Goal: Entertainment & Leisure: Consume media (video, audio)

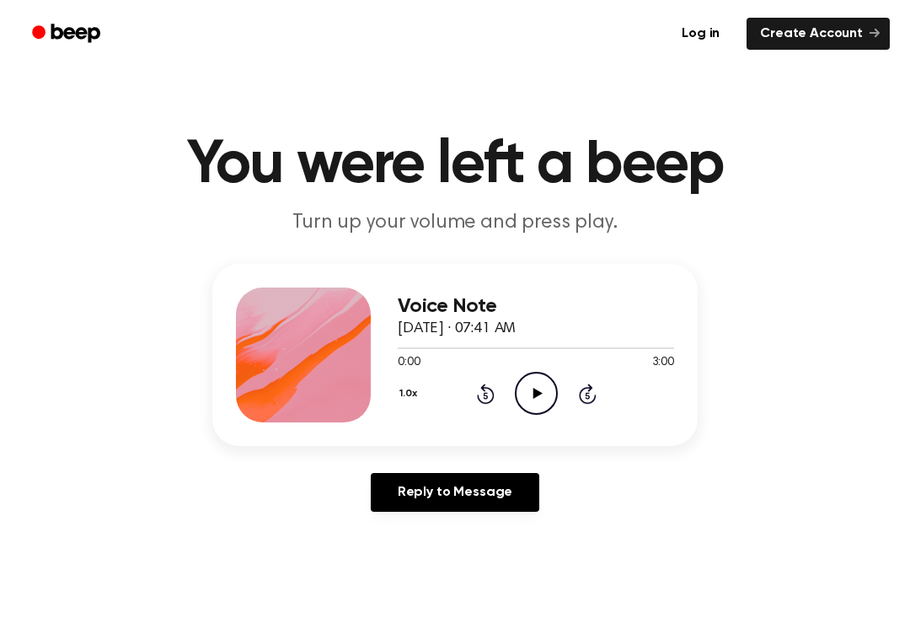
click at [536, 397] on icon "Play Audio" at bounding box center [536, 393] width 43 height 43
click at [486, 397] on icon "Rewind 5 seconds" at bounding box center [485, 394] width 19 height 22
click at [463, 400] on div "1.0x Rewind 5 seconds Pause Audio Skip 5 seconds" at bounding box center [536, 393] width 276 height 43
click at [476, 378] on div "1.0x Rewind 5 seconds Pause Audio Skip 5 seconds" at bounding box center [536, 393] width 276 height 43
click at [467, 388] on div "1.0x Rewind 5 seconds Pause Audio Skip 5 seconds" at bounding box center [536, 393] width 276 height 43
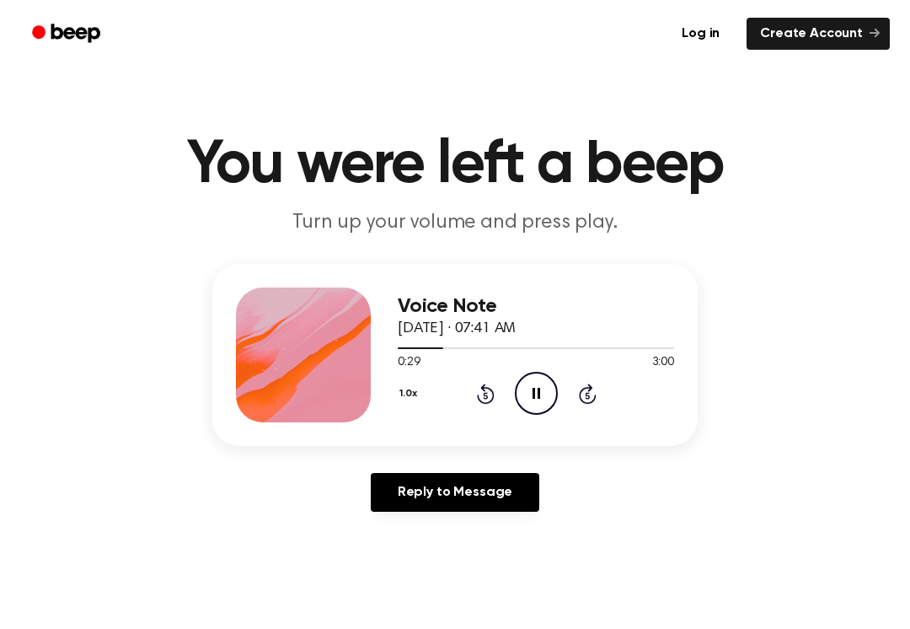
click at [459, 405] on div "1.0x Rewind 5 seconds Pause Audio Skip 5 seconds" at bounding box center [536, 393] width 276 height 43
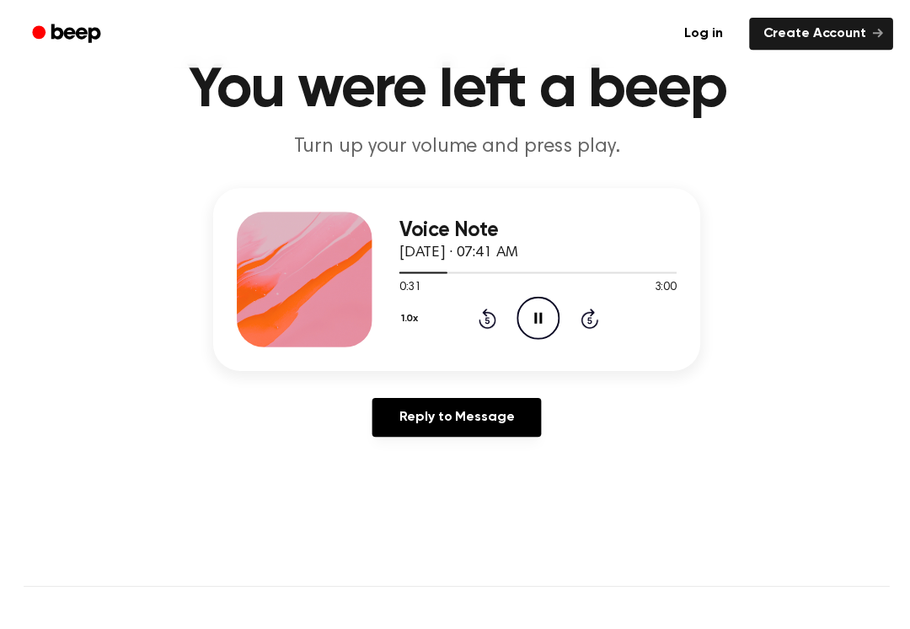
scroll to position [81, 0]
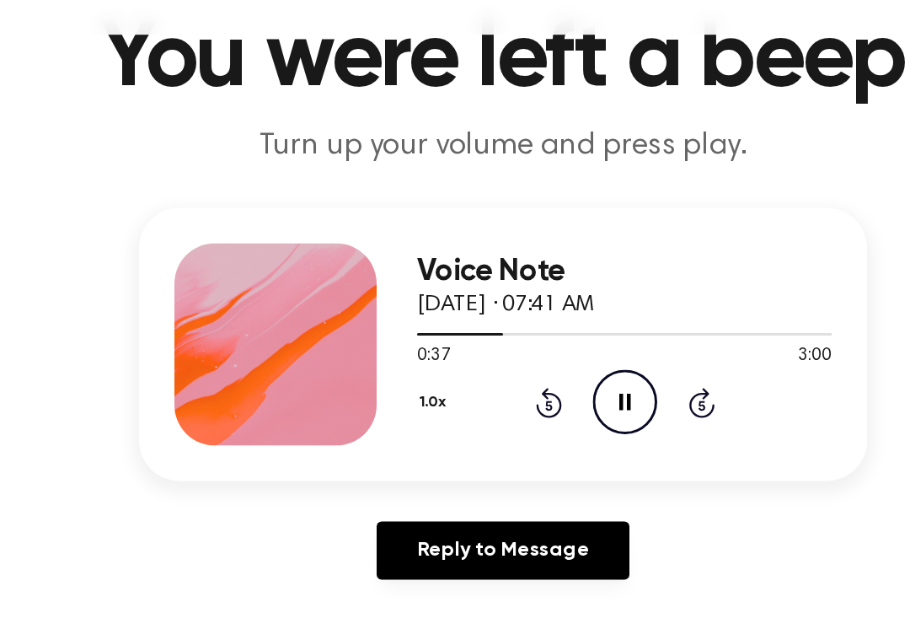
click at [476, 302] on icon "Rewind 5 seconds" at bounding box center [485, 313] width 19 height 22
click at [398, 291] on div "1.0x Rewind 5 seconds Pause Audio Skip 5 seconds" at bounding box center [536, 312] width 276 height 43
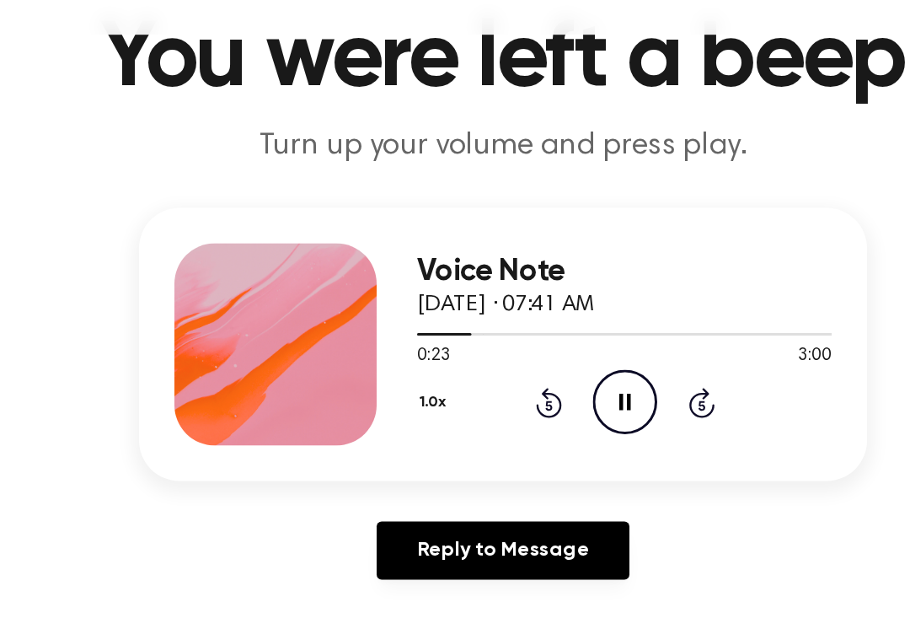
click at [476, 302] on icon "Rewind 5 seconds" at bounding box center [485, 313] width 19 height 22
click at [398, 291] on div "1.0x Rewind 5 seconds Pause Audio Skip 5 seconds" at bounding box center [536, 312] width 276 height 43
click at [476, 302] on icon "Rewind 5 seconds" at bounding box center [485, 313] width 19 height 22
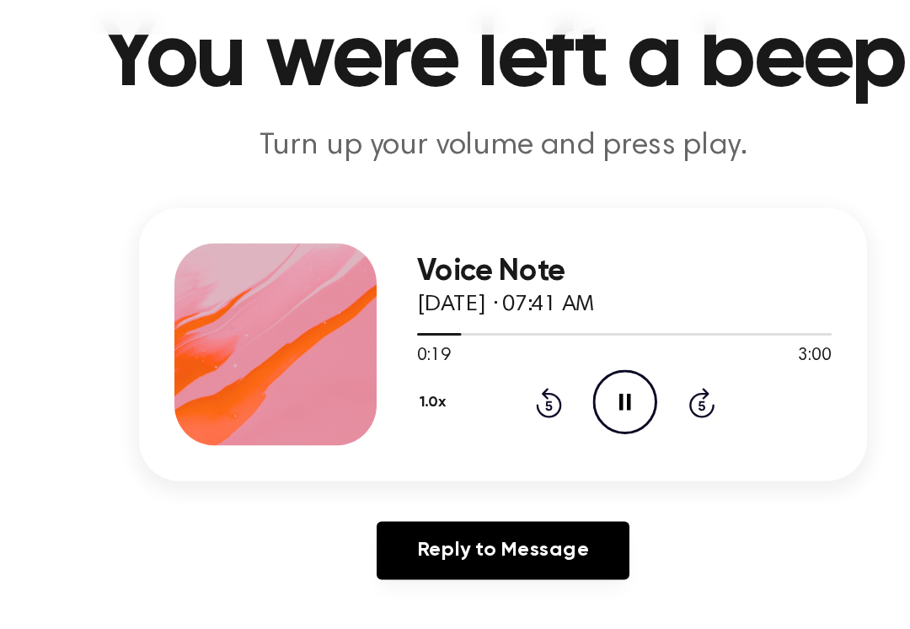
click at [476, 302] on icon "Rewind 5 seconds" at bounding box center [485, 313] width 19 height 22
click at [398, 291] on div "1.0x Rewind 5 seconds Pause Audio Skip 5 seconds" at bounding box center [536, 312] width 276 height 43
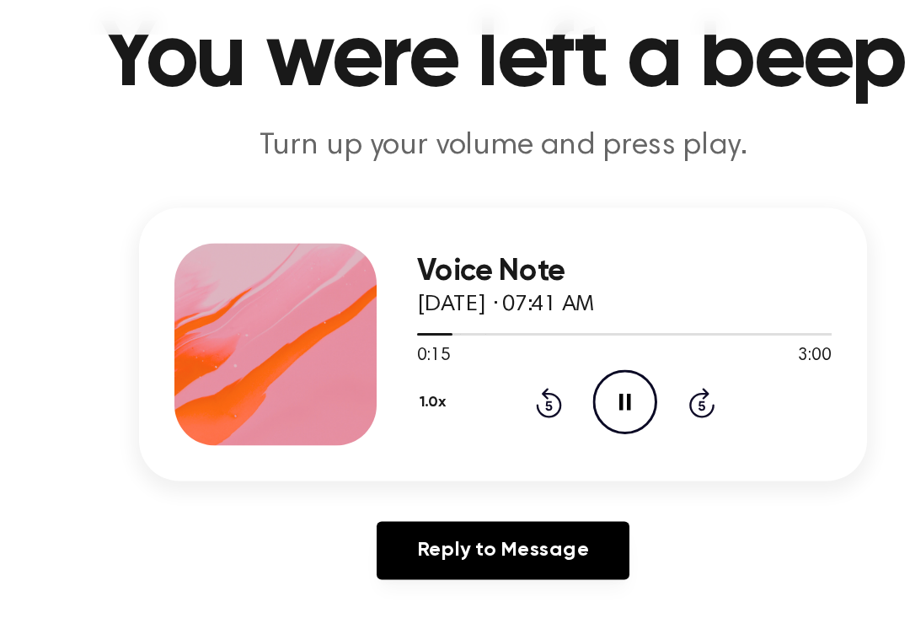
click at [398, 291] on div "1.0x Rewind 5 seconds Pause Audio Skip 5 seconds" at bounding box center [536, 312] width 276 height 43
click at [476, 302] on icon "Rewind 5 seconds" at bounding box center [485, 313] width 19 height 22
click at [398, 291] on div "1.0x Rewind 5 seconds Pause Audio Skip 5 seconds" at bounding box center [536, 312] width 276 height 43
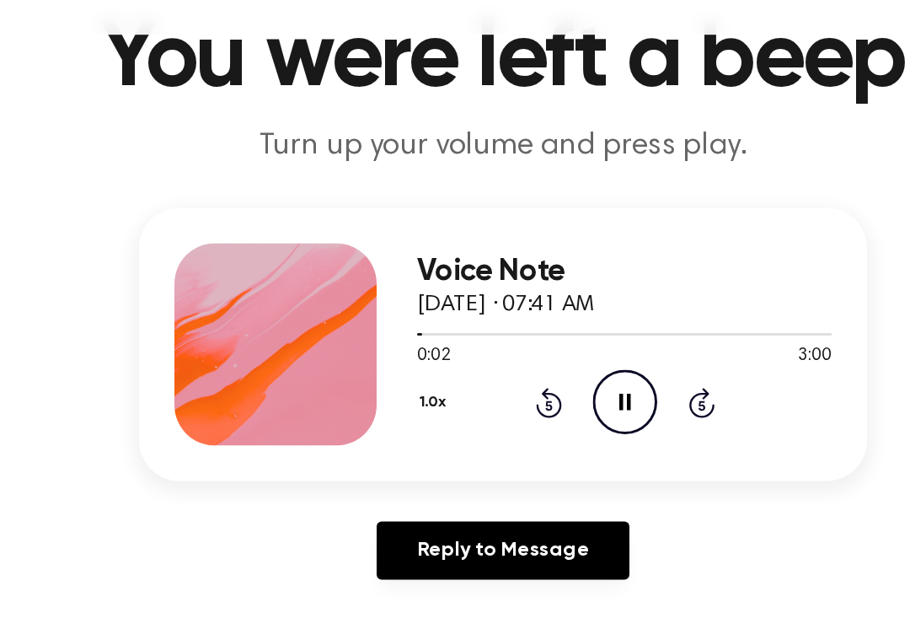
click at [476, 302] on icon "Rewind 5 seconds" at bounding box center [485, 313] width 19 height 22
click at [398, 291] on div "1.0x Rewind 5 seconds Pause Audio Skip 5 seconds" at bounding box center [536, 312] width 276 height 43
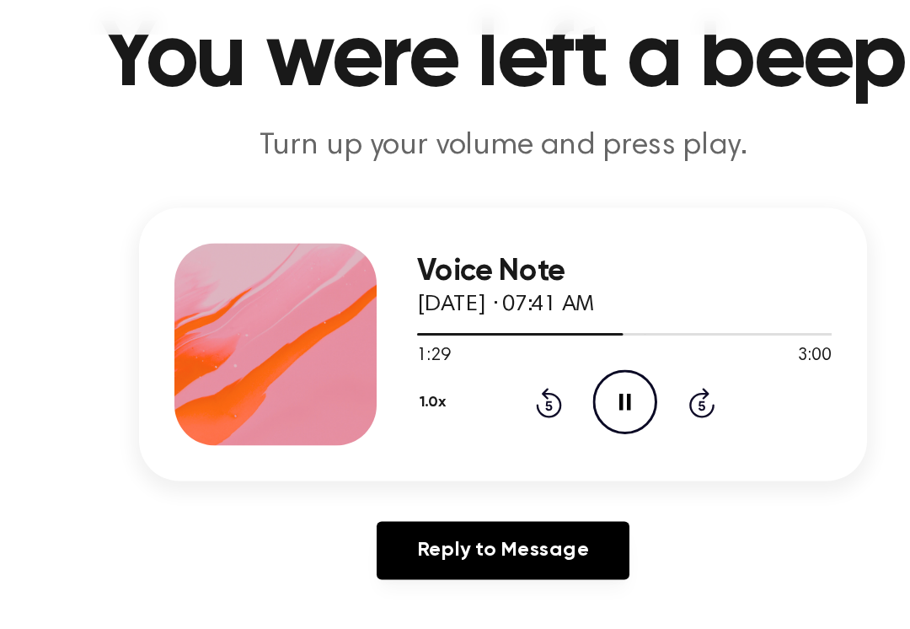
click at [476, 302] on icon "Rewind 5 seconds" at bounding box center [485, 313] width 19 height 22
click at [483, 311] on icon at bounding box center [485, 314] width 4 height 7
click at [476, 302] on icon "Rewind 5 seconds" at bounding box center [485, 313] width 19 height 22
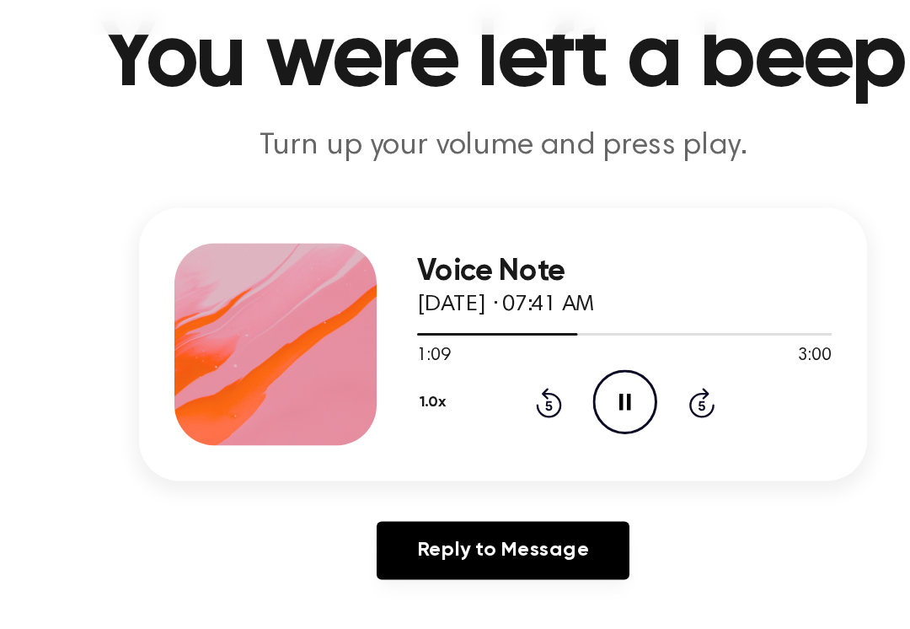
click at [476, 302] on icon "Rewind 5 seconds" at bounding box center [485, 313] width 19 height 22
click at [398, 291] on div "1.0x Rewind 5 seconds Pause Audio Skip 5 seconds" at bounding box center [536, 312] width 276 height 43
click at [476, 302] on icon "Rewind 5 seconds" at bounding box center [485, 313] width 19 height 22
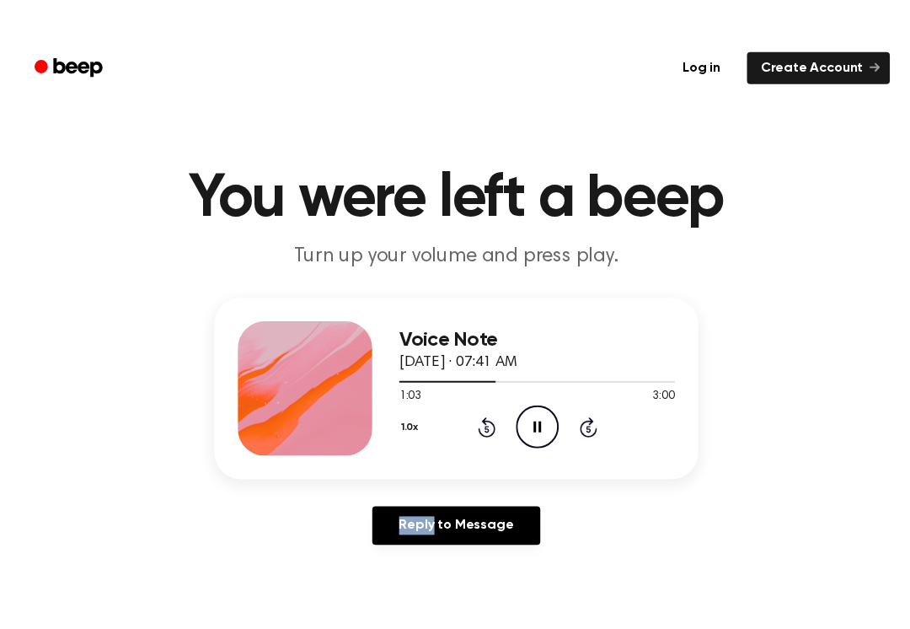
scroll to position [5, 0]
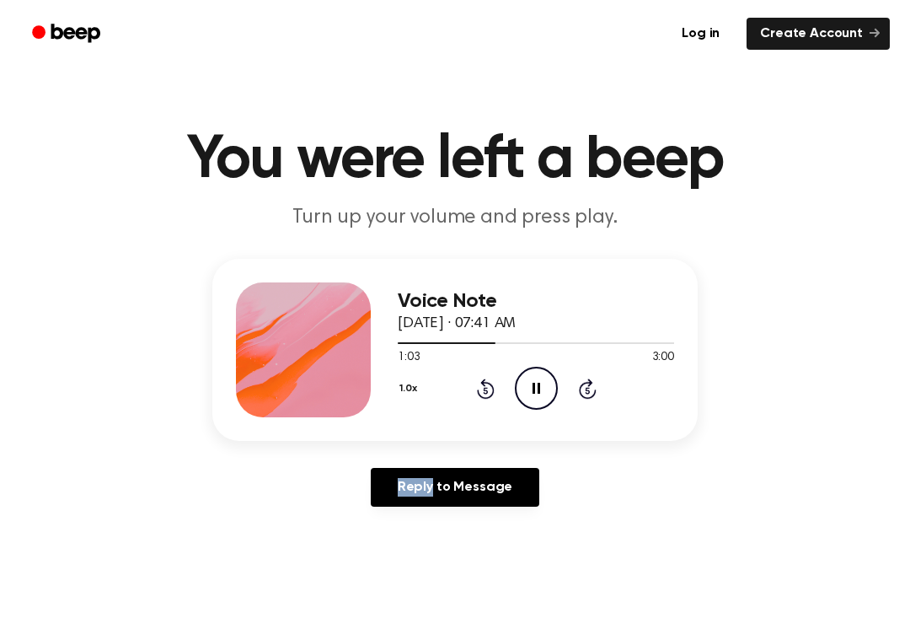
click at [533, 388] on icon at bounding box center [536, 388] width 8 height 11
click at [476, 397] on icon "Rewind 5 seconds" at bounding box center [485, 388] width 19 height 22
click at [472, 393] on div "1.0x Rewind 5 seconds Play Audio Skip 5 seconds" at bounding box center [536, 388] width 276 height 43
click at [478, 399] on div "1.0x Rewind 5 seconds Play Audio Skip 5 seconds" at bounding box center [536, 388] width 276 height 43
click at [488, 389] on icon "Rewind 5 seconds" at bounding box center [485, 388] width 19 height 22
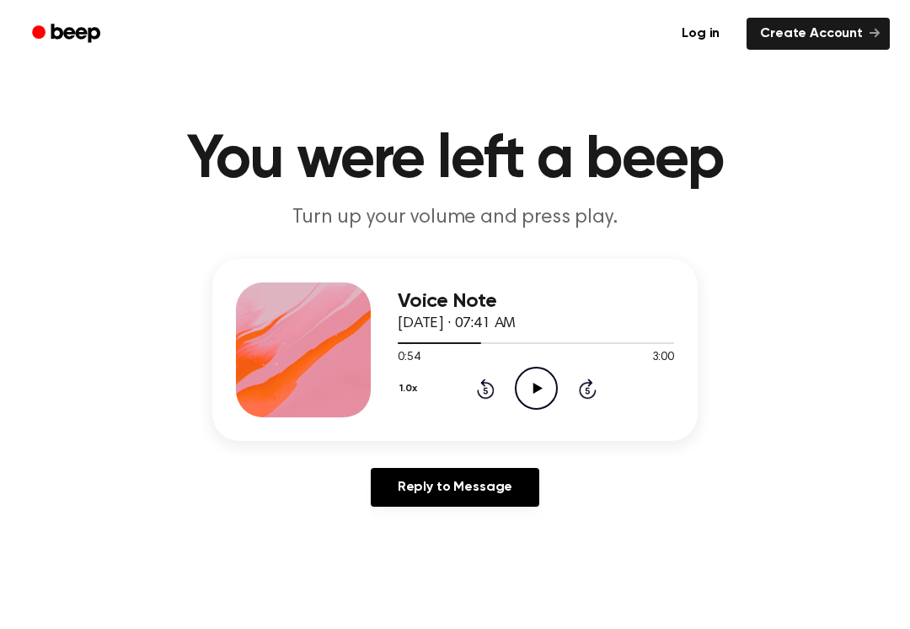
click at [481, 399] on icon "Rewind 5 seconds" at bounding box center [485, 388] width 19 height 22
click at [480, 399] on icon "Rewind 5 seconds" at bounding box center [485, 388] width 19 height 22
click at [493, 390] on icon at bounding box center [486, 388] width 18 height 20
click at [477, 380] on icon "Rewind 5 seconds" at bounding box center [485, 388] width 19 height 22
click at [476, 380] on icon "Rewind 5 seconds" at bounding box center [485, 388] width 19 height 22
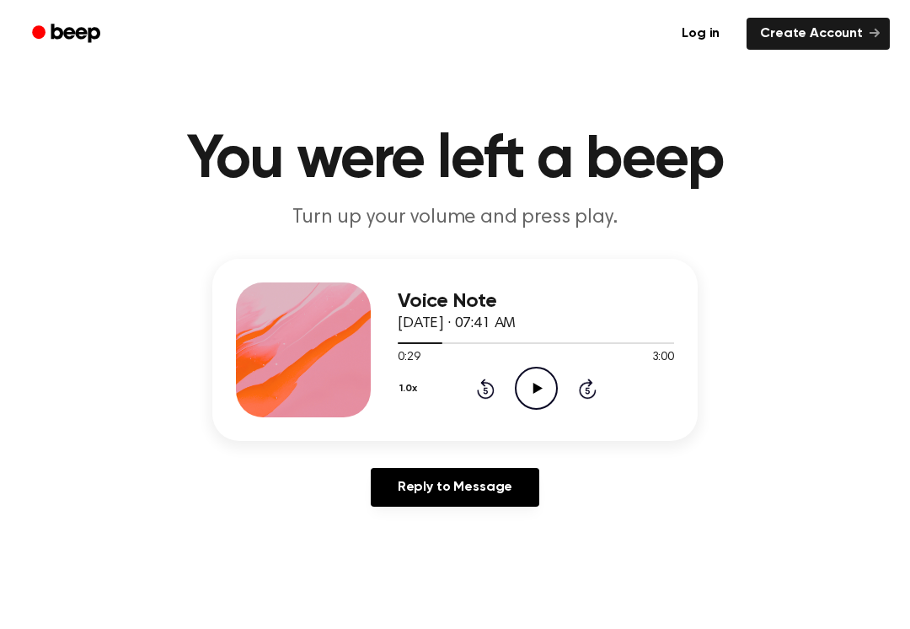
click at [488, 373] on div "1.0x Rewind 5 seconds Play Audio Skip 5 seconds" at bounding box center [536, 388] width 276 height 43
click at [59, 408] on div "Voice Note [DATE] · 07:41 AM 0:29 3:00 Your browser does not support the [objec…" at bounding box center [455, 389] width 870 height 261
click at [489, 390] on icon "Rewind 5 seconds" at bounding box center [485, 388] width 19 height 22
click at [479, 391] on icon at bounding box center [486, 388] width 18 height 20
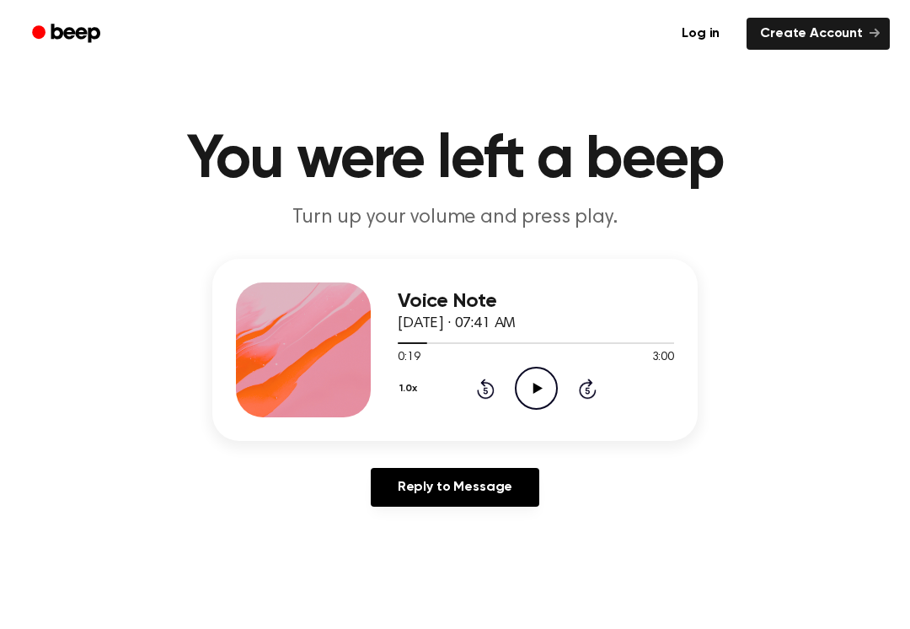
click at [580, 372] on div "1.0x Rewind 5 seconds Play Audio Skip 5 seconds" at bounding box center [536, 388] width 276 height 43
click at [530, 380] on icon "Play Audio" at bounding box center [536, 388] width 43 height 43
click at [528, 381] on icon "Pause Audio" at bounding box center [536, 388] width 43 height 43
click at [526, 400] on icon "Play Audio" at bounding box center [536, 388] width 43 height 43
click at [587, 368] on div "1.0x Rewind 5 seconds Pause Audio Skip 5 seconds" at bounding box center [536, 388] width 276 height 43
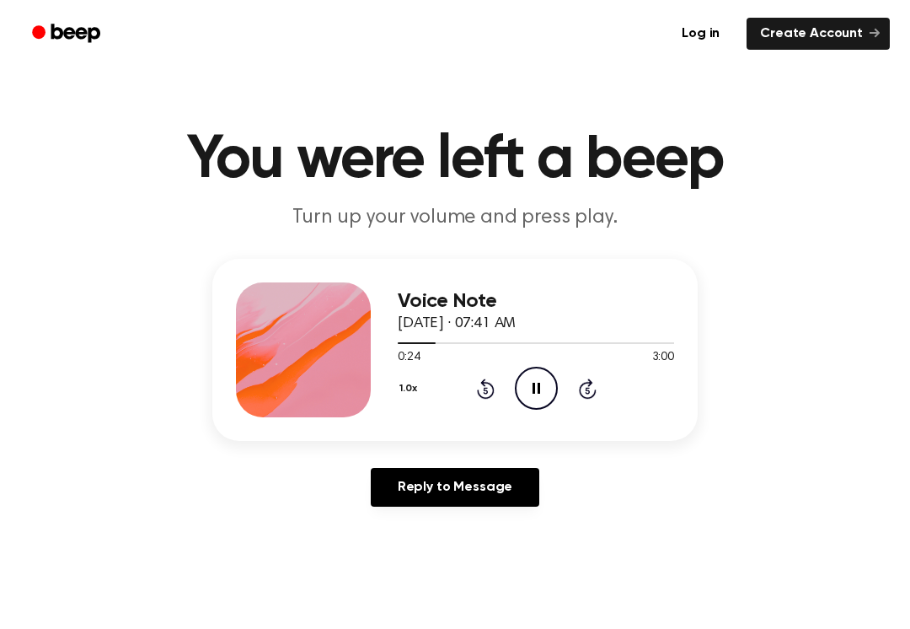
click at [594, 383] on icon "Skip 5 seconds" at bounding box center [587, 388] width 19 height 22
click at [587, 386] on icon at bounding box center [588, 388] width 18 height 20
click at [593, 384] on icon "Skip 5 seconds" at bounding box center [587, 388] width 19 height 22
click at [586, 390] on icon at bounding box center [587, 390] width 4 height 7
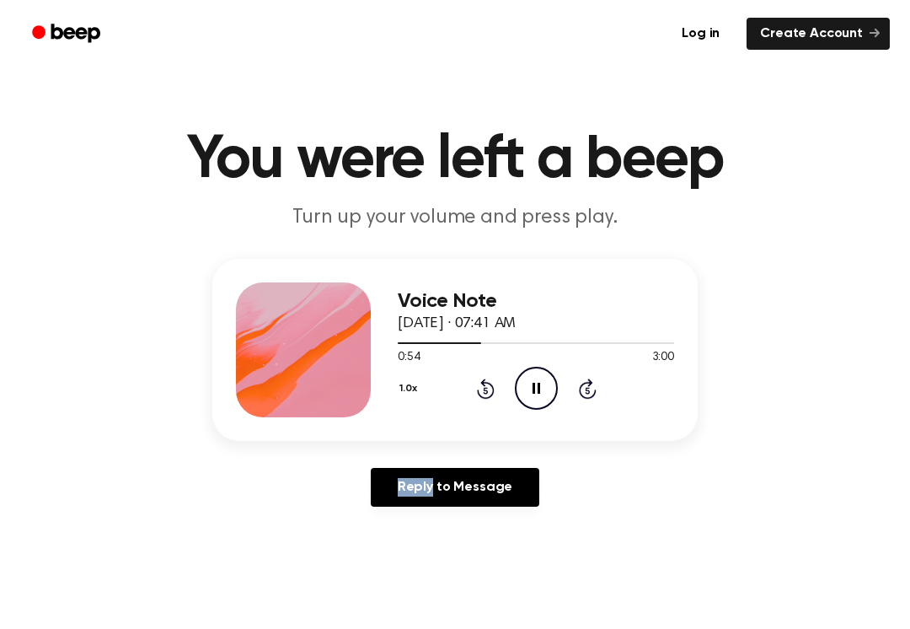
click at [581, 384] on icon "Skip 5 seconds" at bounding box center [587, 388] width 19 height 22
click at [580, 384] on icon "Skip 5 seconds" at bounding box center [587, 388] width 19 height 22
click at [596, 388] on icon "Skip 5 seconds" at bounding box center [587, 388] width 19 height 22
click at [596, 387] on icon "Skip 5 seconds" at bounding box center [587, 388] width 19 height 22
click at [808, 279] on div "Voice Note [DATE] · 07:41 AM 1:13 3:00 Your browser does not support the [objec…" at bounding box center [455, 389] width 870 height 261
